Goal: Find specific page/section: Find specific page/section

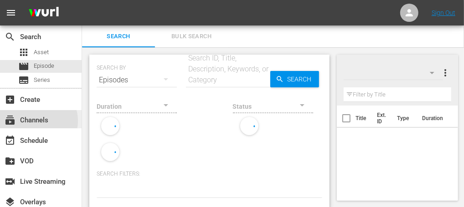
click at [38, 121] on div "subscriptions Channels" at bounding box center [25, 119] width 51 height 8
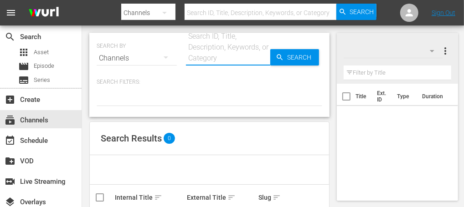
click at [206, 58] on input "text" at bounding box center [228, 58] width 84 height 22
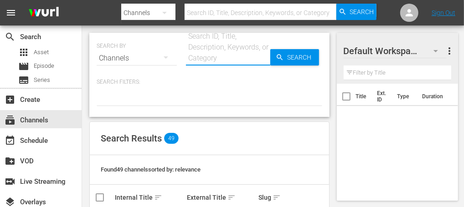
type input "a"
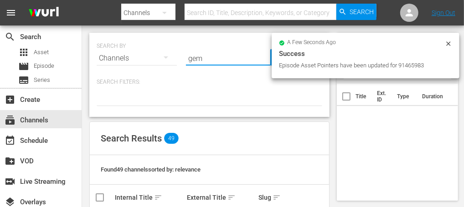
type input "gems"
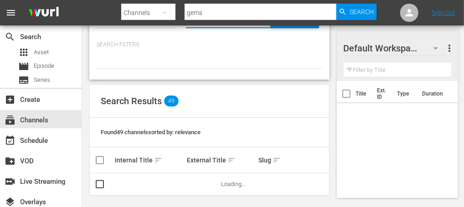
scroll to position [41, 0]
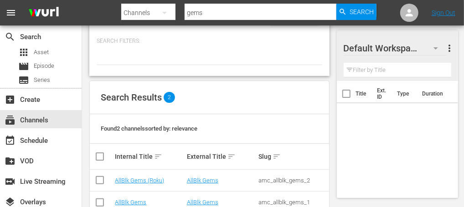
type input "gems"
